Goal: Transaction & Acquisition: Purchase product/service

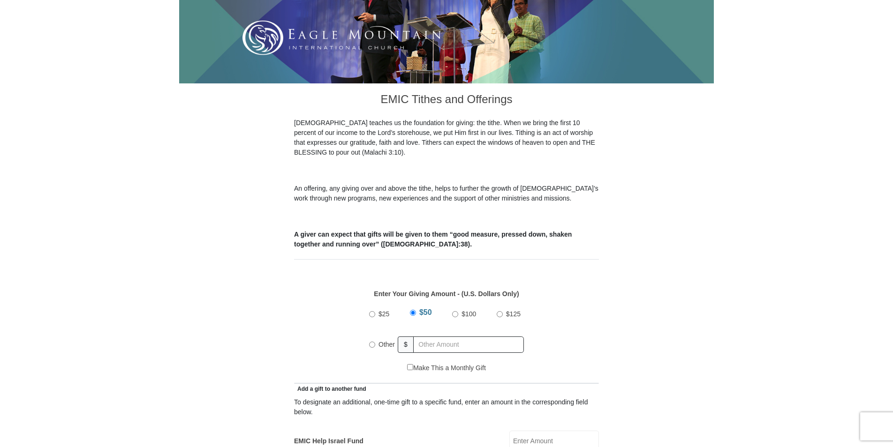
scroll to position [281, 0]
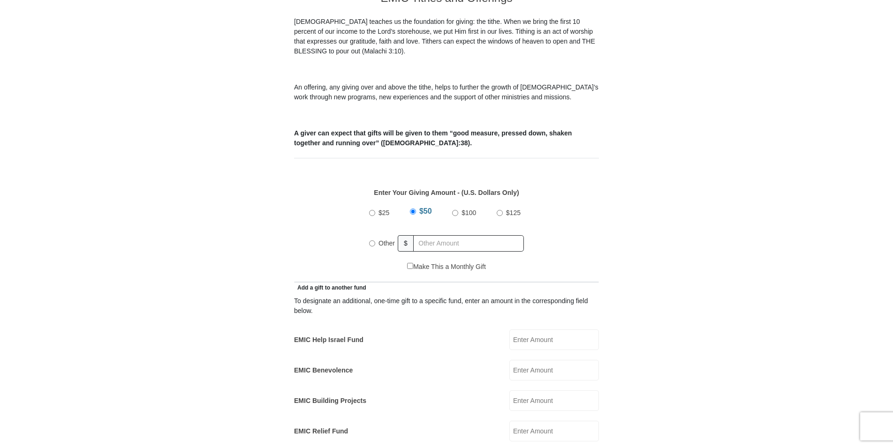
click at [371, 241] on input "Other" at bounding box center [372, 244] width 6 height 6
radio input "true"
click at [436, 235] on input "text" at bounding box center [470, 243] width 107 height 16
type input "650.00"
type input "Kenneth"
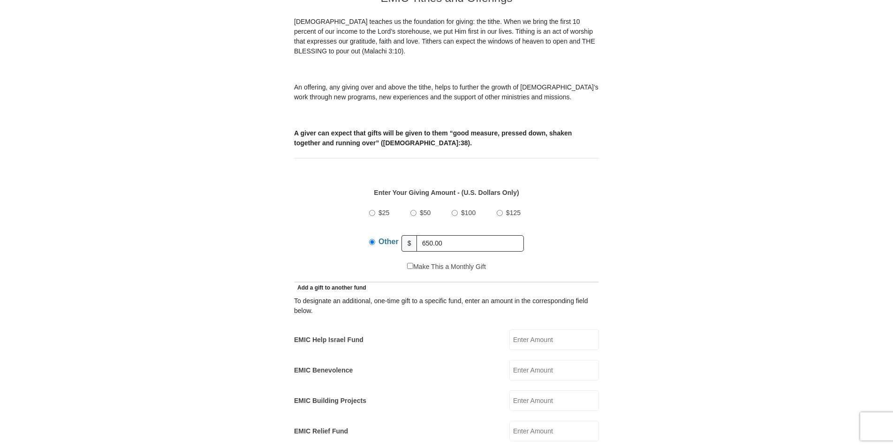
type input "Welch"
type input "kilowatt65@yahoo.com"
type input "301 appaloosa street"
type input "Palm Bay"
select select "FL"
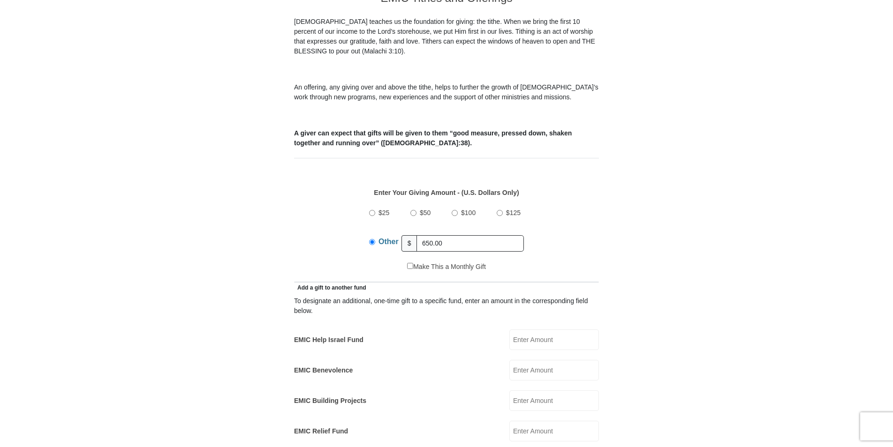
type input "32909"
type input "3217046729"
click at [488, 235] on input "650.00" at bounding box center [470, 243] width 107 height 16
type input "6"
click at [477, 235] on input "text" at bounding box center [470, 243] width 107 height 16
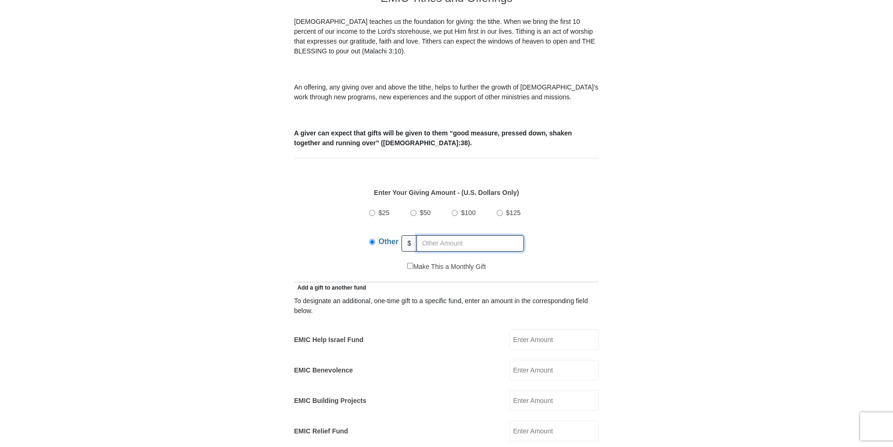
type input "650.00"
drag, startPoint x: 467, startPoint y: 235, endPoint x: 395, endPoint y: 235, distance: 71.8
click at [395, 235] on div "Other $ 650.00" at bounding box center [446, 243] width 155 height 23
click at [432, 235] on input "text" at bounding box center [470, 243] width 107 height 16
type input "650.00"
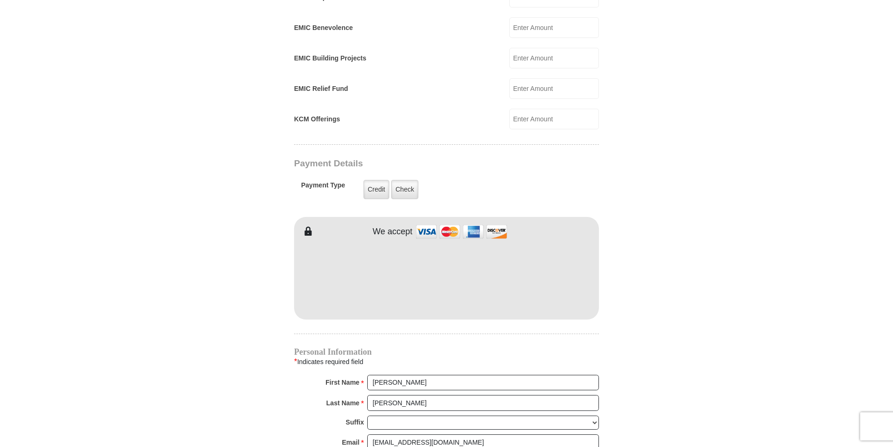
scroll to position [657, 0]
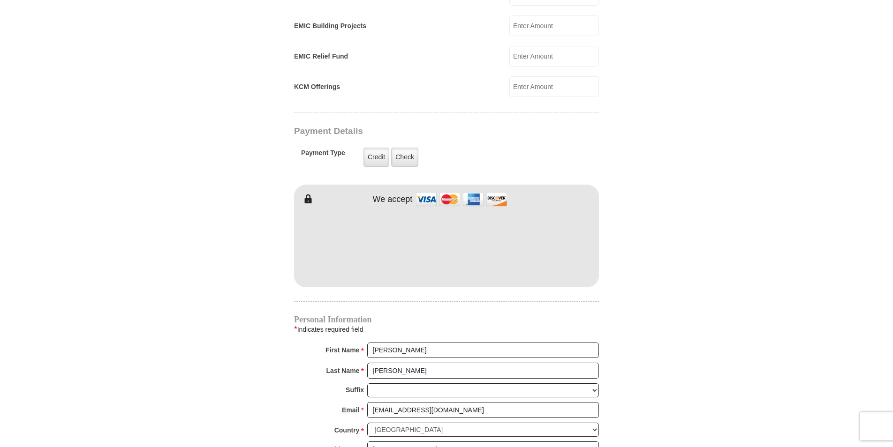
click at [498, 299] on div "EMIC Tithes and Offerings The Bible teaches us the foundation for giving: the t…" at bounding box center [446, 179] width 305 height 1145
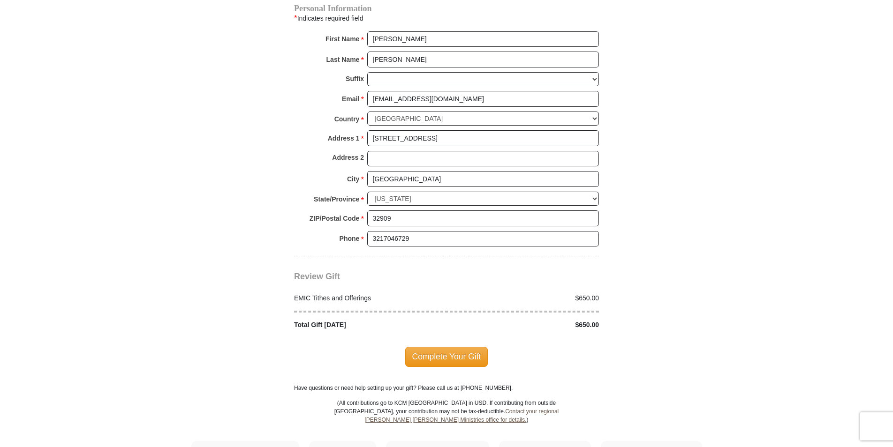
scroll to position [985, 0]
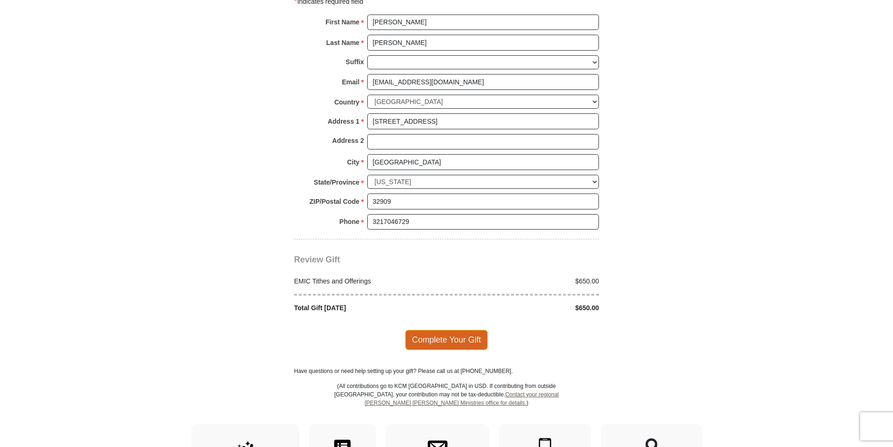
click at [447, 330] on span "Complete Your Gift" at bounding box center [446, 340] width 83 height 20
